Goal: Task Accomplishment & Management: Use online tool/utility

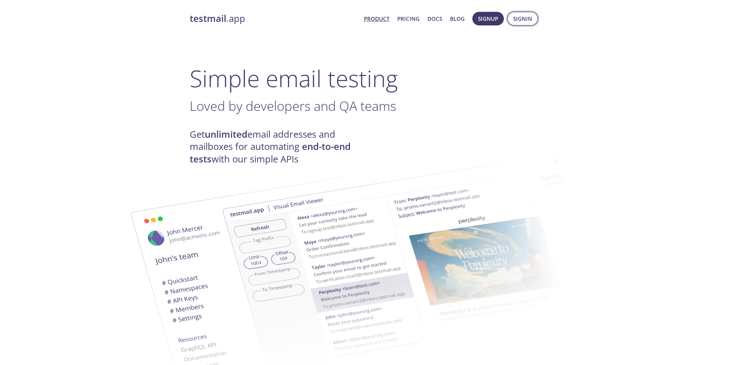
click at [529, 21] on span "Signin" at bounding box center [522, 18] width 19 height 9
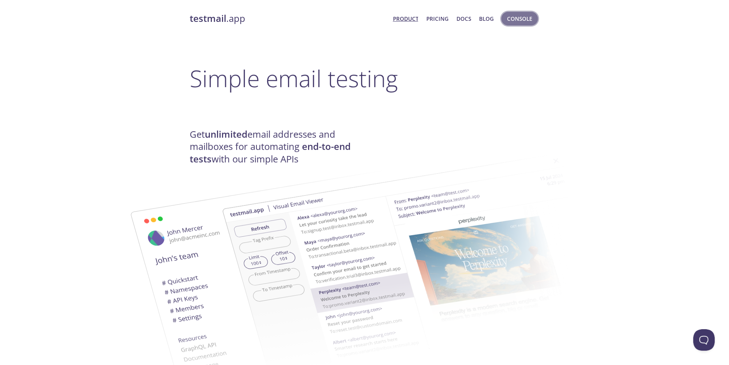
click at [508, 17] on span "Console" at bounding box center [519, 18] width 25 height 9
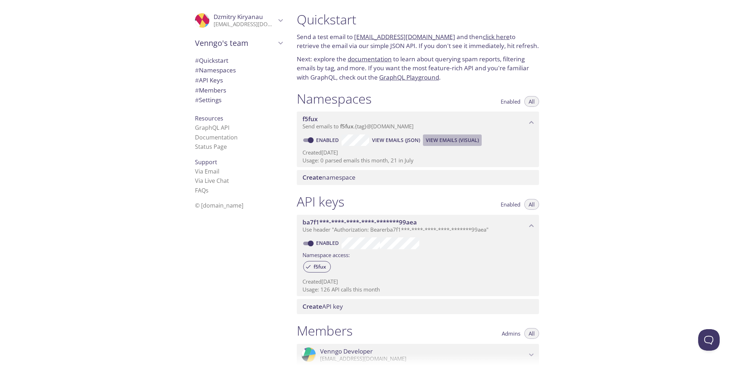
click at [450, 141] on span "View Emails (Visual)" at bounding box center [452, 140] width 53 height 9
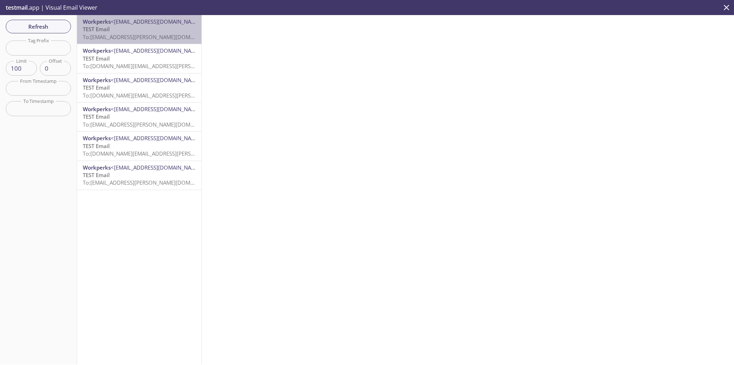
click at [171, 29] on p "TEST Email To: [EMAIL_ADDRESS][PERSON_NAME][DOMAIN_NAME]" at bounding box center [139, 32] width 113 height 15
